Goal: Navigation & Orientation: Find specific page/section

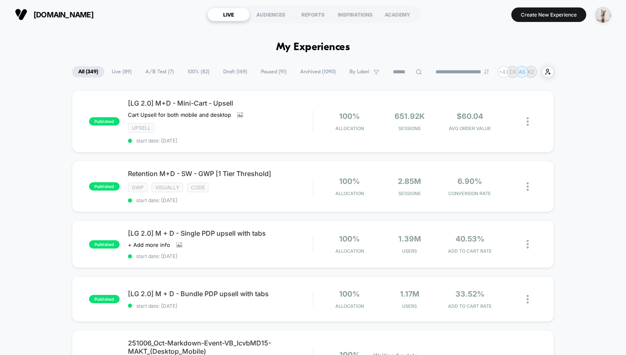
drag, startPoint x: 110, startPoint y: 13, endPoint x: 7, endPoint y: 3, distance: 103.5
click at [7, 3] on div "[DOMAIN_NAME] LIVE AUDIENCES REPORTS INSPIRATIONS ACADEMY Create New Experience" at bounding box center [313, 14] width 626 height 29
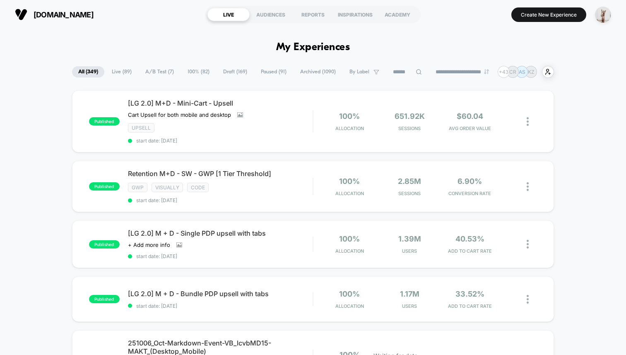
drag, startPoint x: 4, startPoint y: 12, endPoint x: 129, endPoint y: 12, distance: 125.0
click at [124, 12] on div "[DOMAIN_NAME] LIVE AUDIENCES REPORTS INSPIRATIONS ACADEMY Create New Experience" at bounding box center [313, 14] width 626 height 29
drag, startPoint x: 135, startPoint y: 14, endPoint x: 142, endPoint y: 16, distance: 6.8
click at [138, 14] on section "[DOMAIN_NAME]" at bounding box center [105, 14] width 187 height 21
